Goal: Complete application form

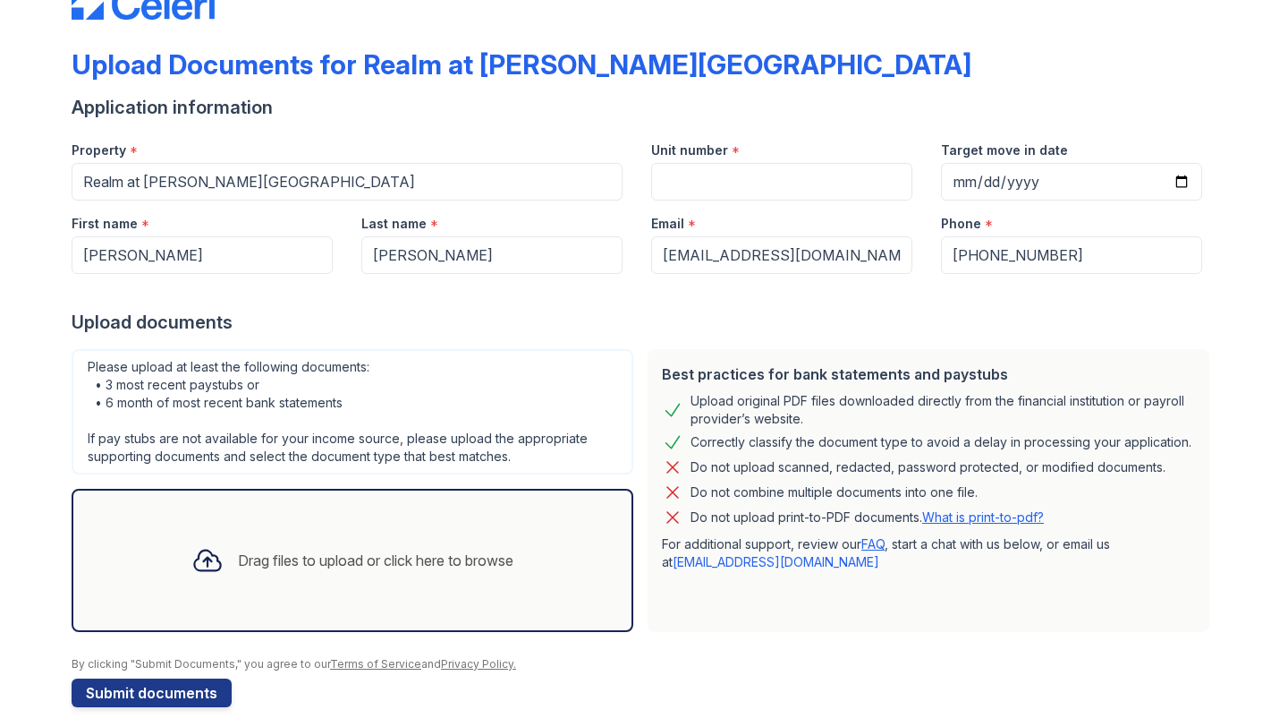
scroll to position [72, 0]
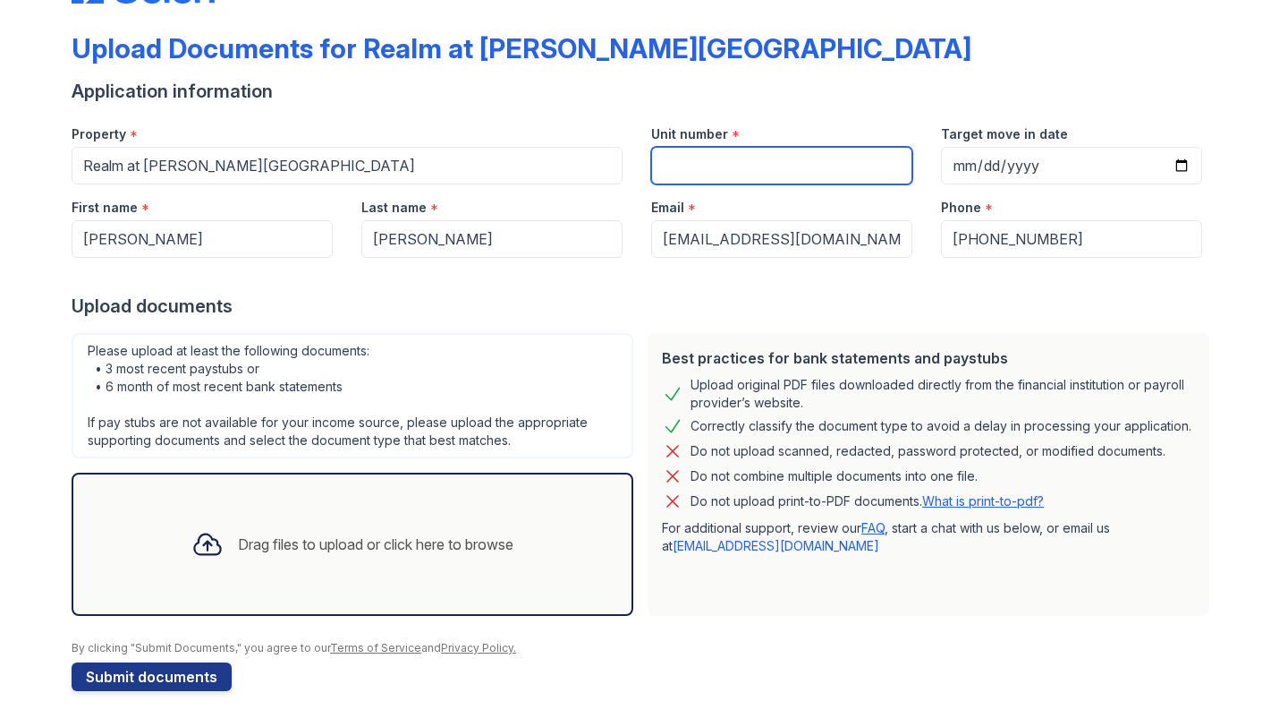
click at [744, 164] on input "Unit number" at bounding box center [781, 166] width 261 height 38
type input "001"
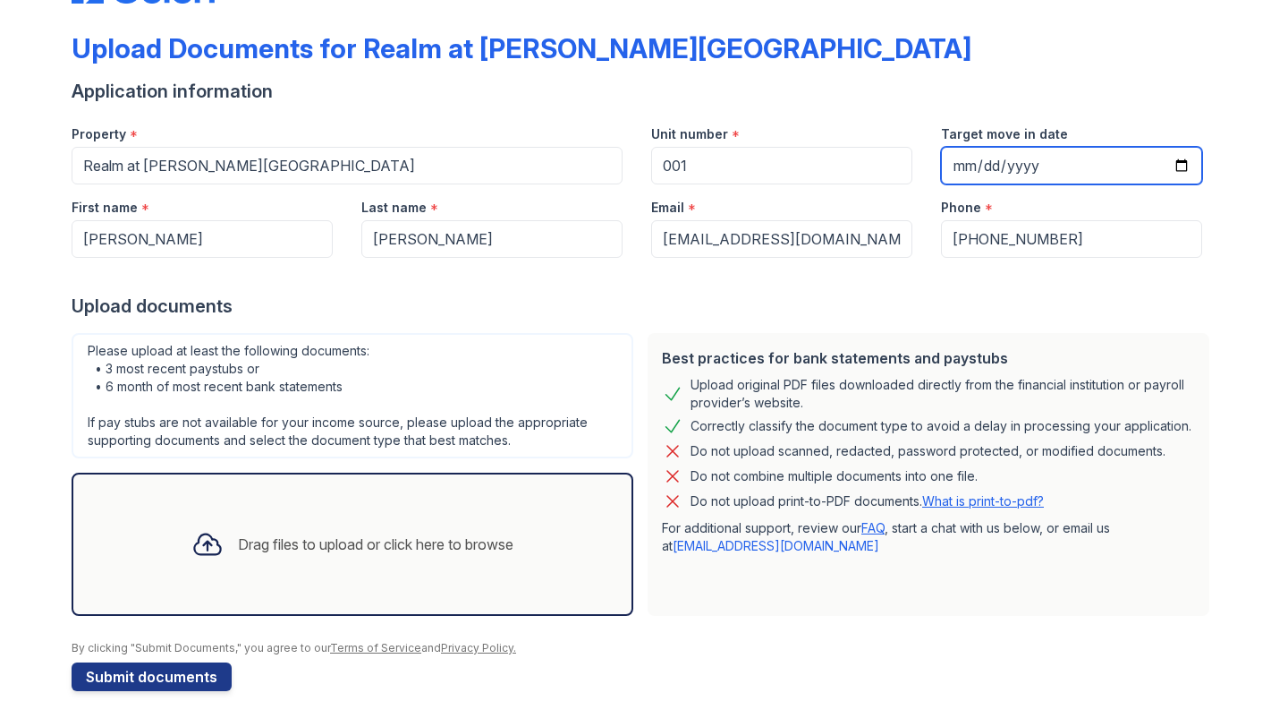
click at [1173, 174] on input "Target move in date" at bounding box center [1071, 166] width 261 height 38
type input "[DATE]"
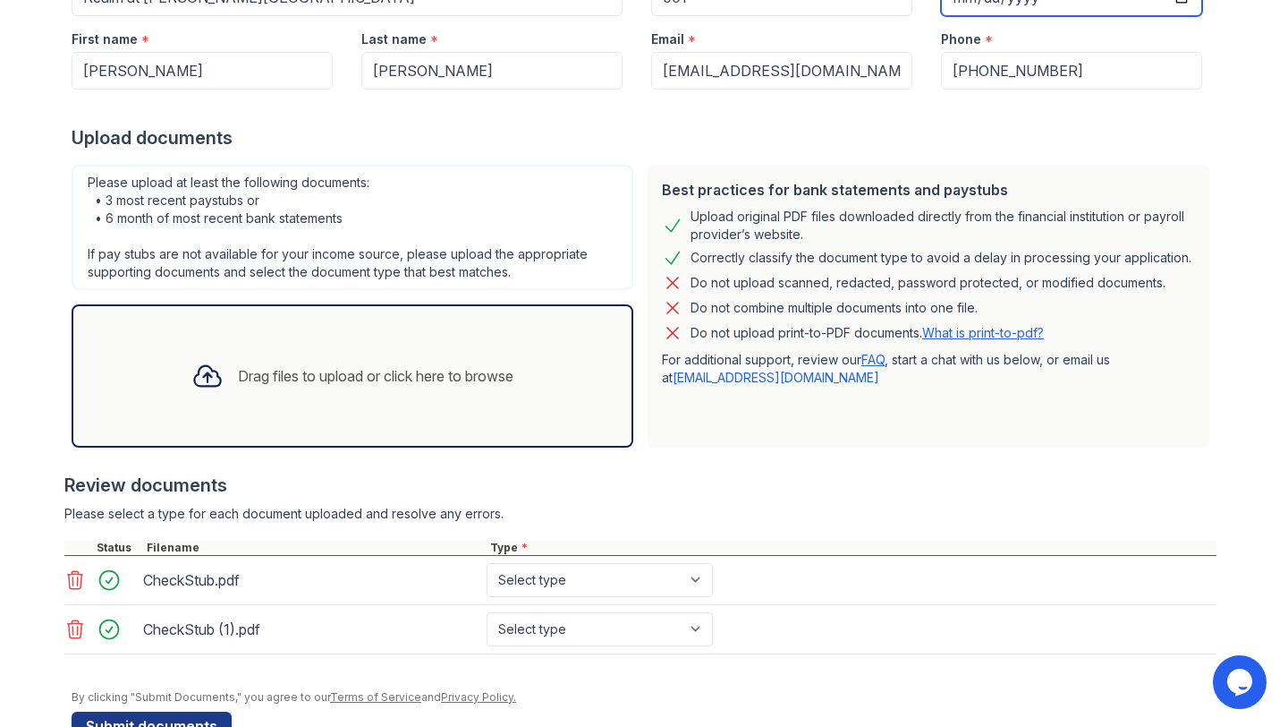
scroll to position [289, 0]
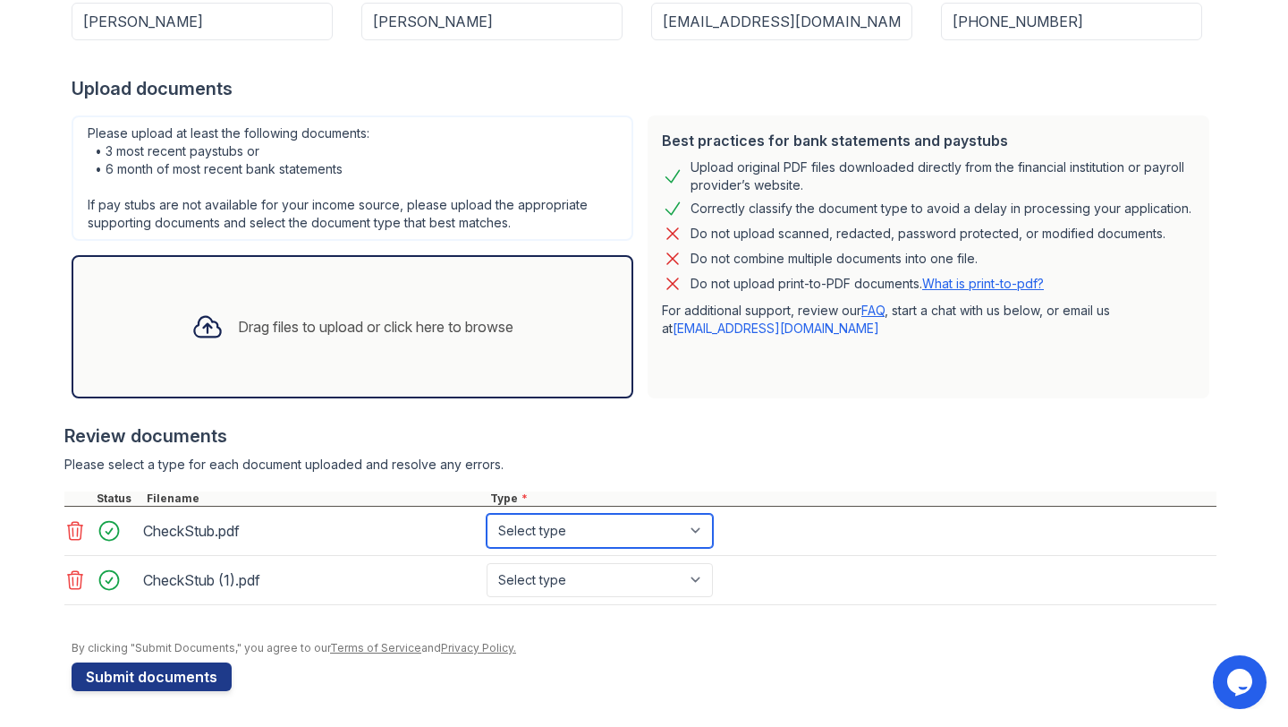
click at [633, 524] on select "Select type Paystub Bank Statement Offer Letter Tax Documents Benefit Award Let…" at bounding box center [600, 531] width 226 height 34
select select "paystub"
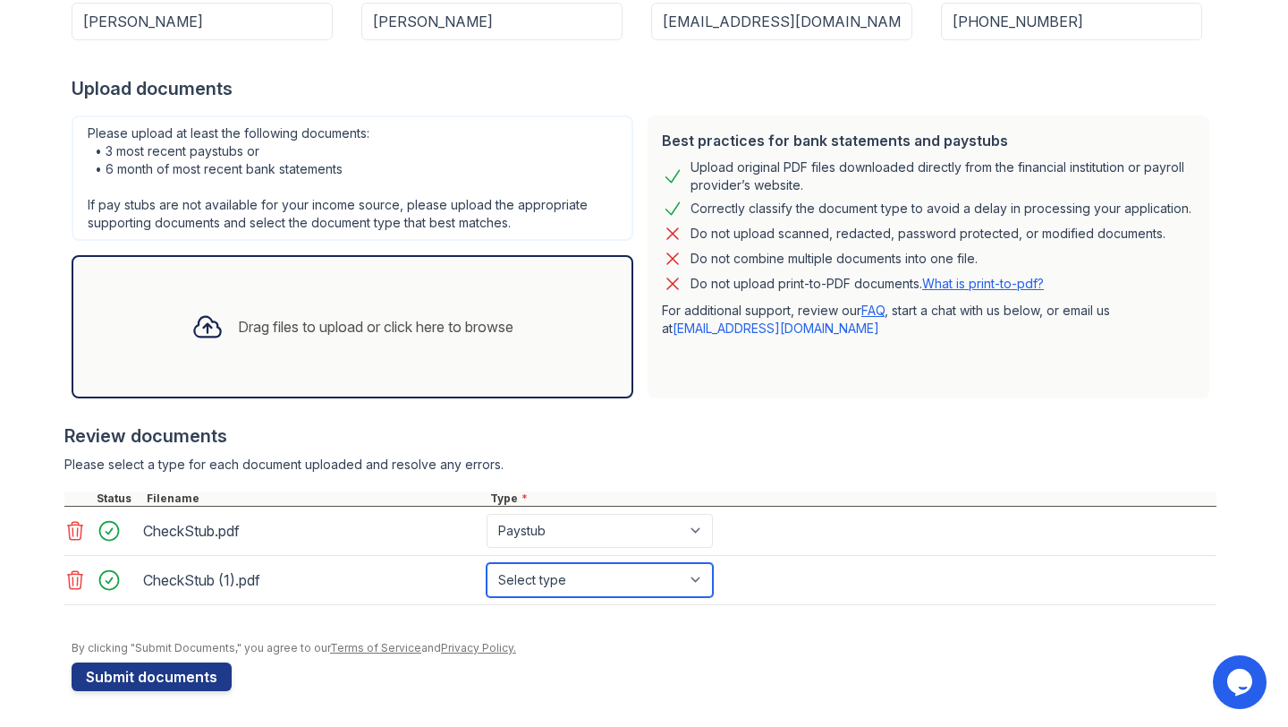
click at [609, 579] on select "Select type Paystub Bank Statement Offer Letter Tax Documents Benefit Award Let…" at bounding box center [600, 580] width 226 height 34
select select "paystub"
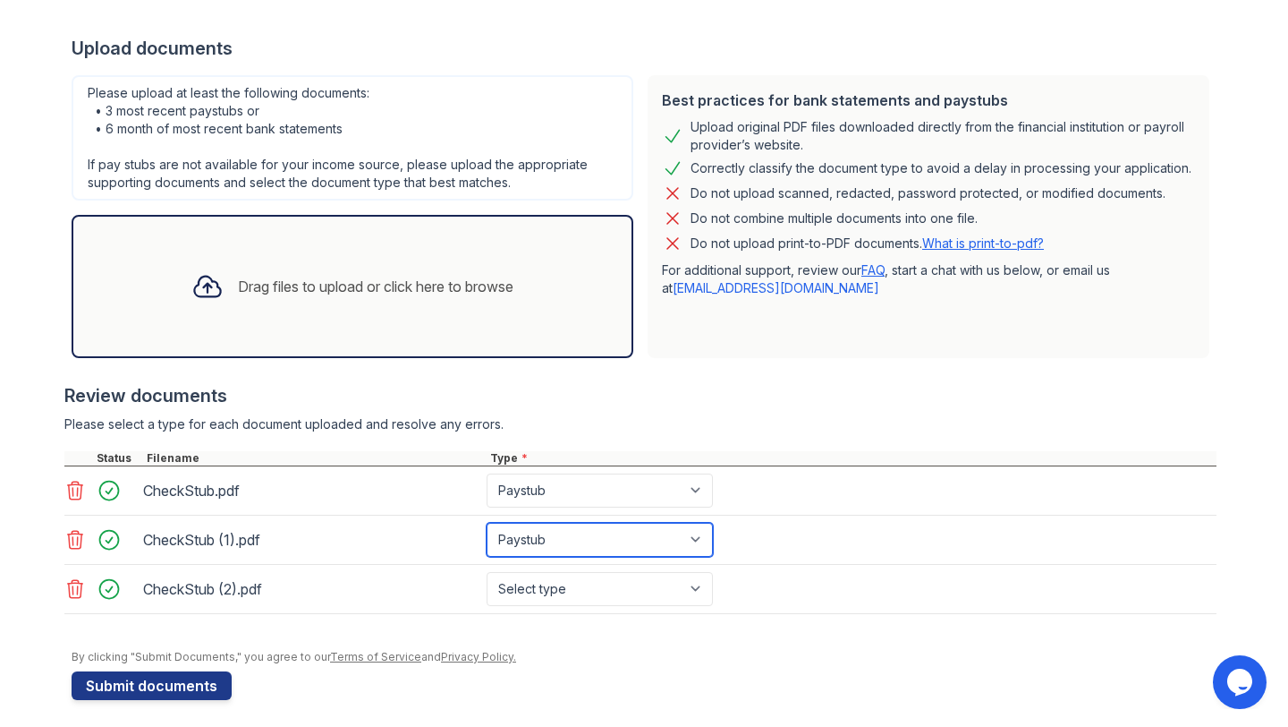
scroll to position [338, 0]
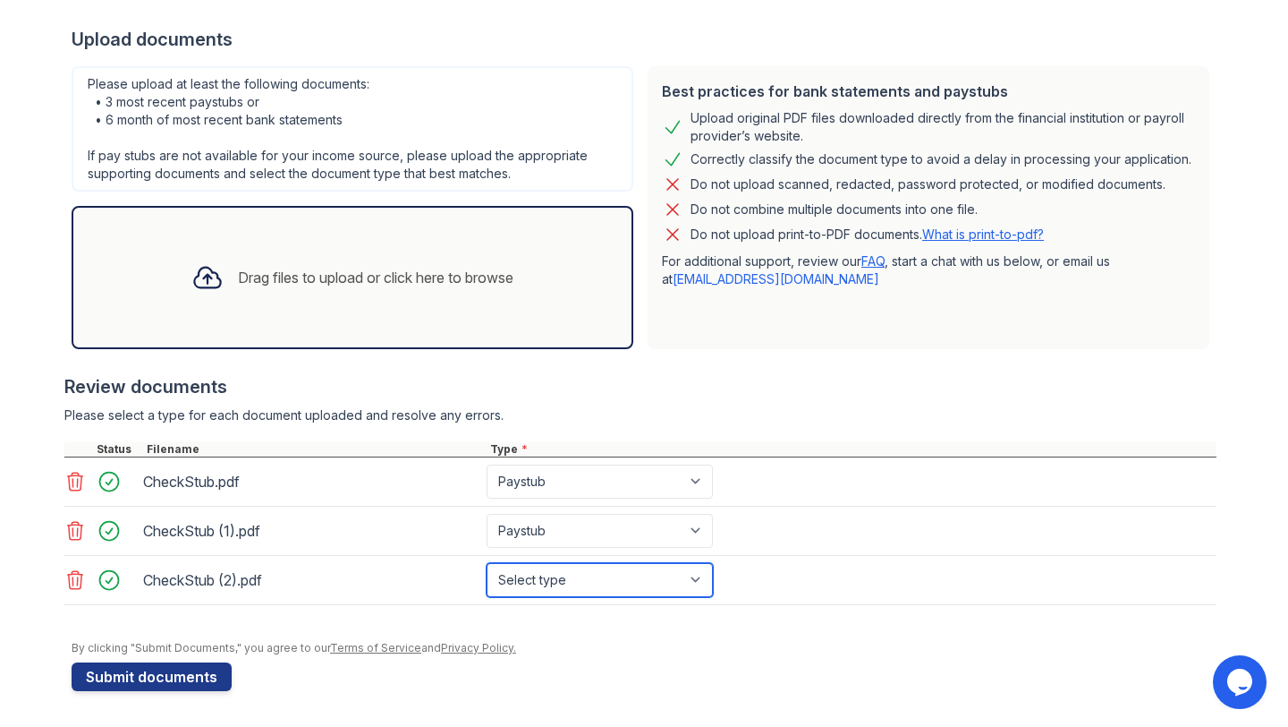
click at [688, 574] on select "Select type Paystub Bank Statement Offer Letter Tax Documents Benefit Award Let…" at bounding box center [600, 580] width 226 height 34
select select "paystub"
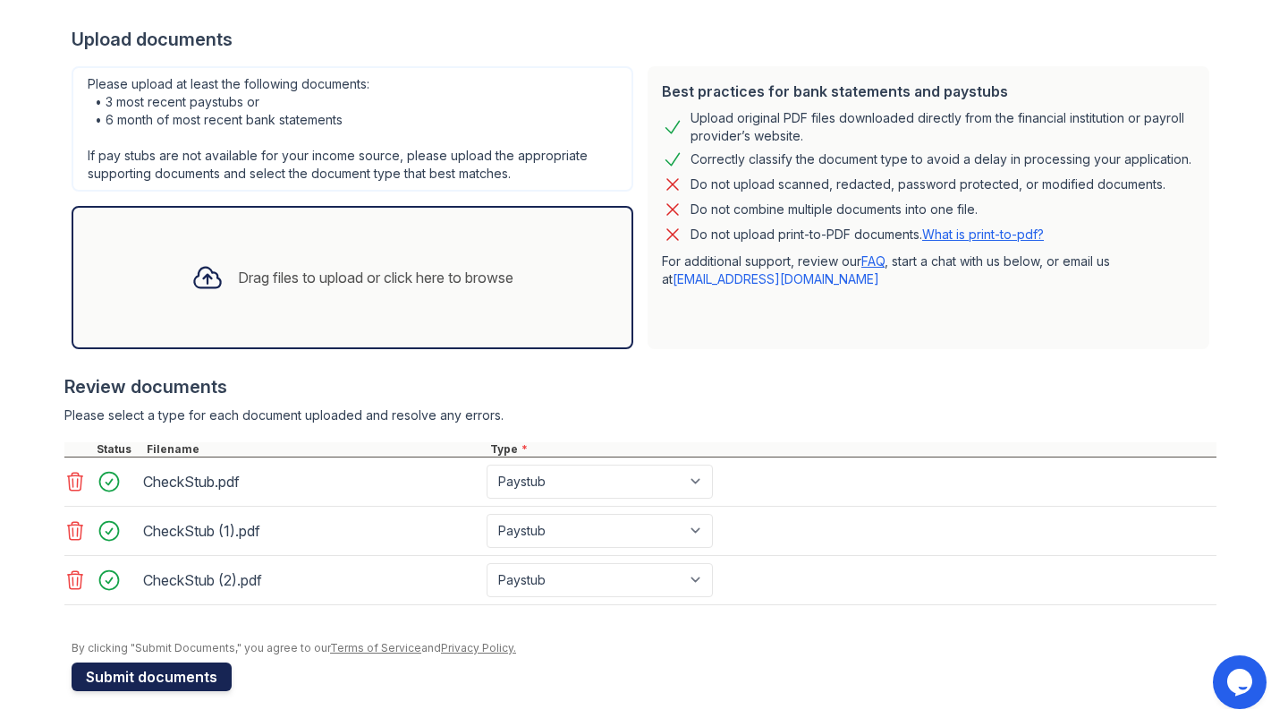
click at [123, 676] on button "Submit documents" at bounding box center [152, 676] width 160 height 29
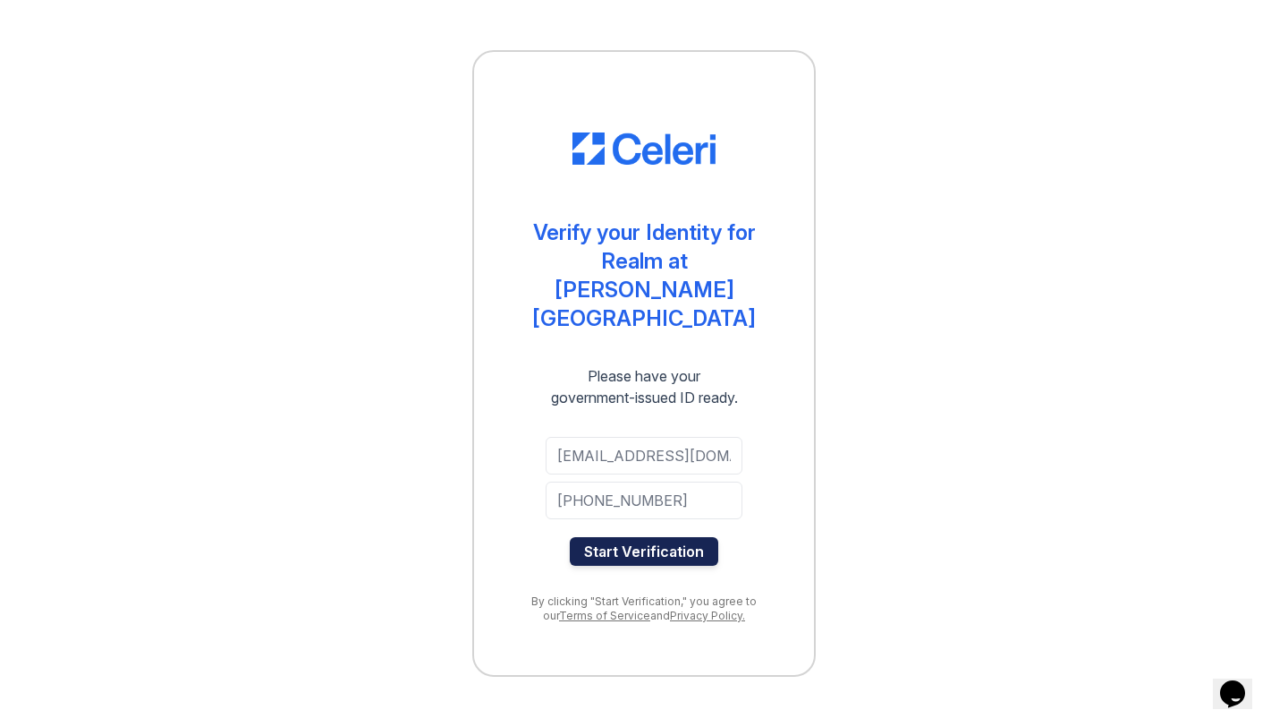
click at [642, 537] on button "Start Verification" at bounding box center [644, 551] width 149 height 29
